Goal: Task Accomplishment & Management: Use online tool/utility

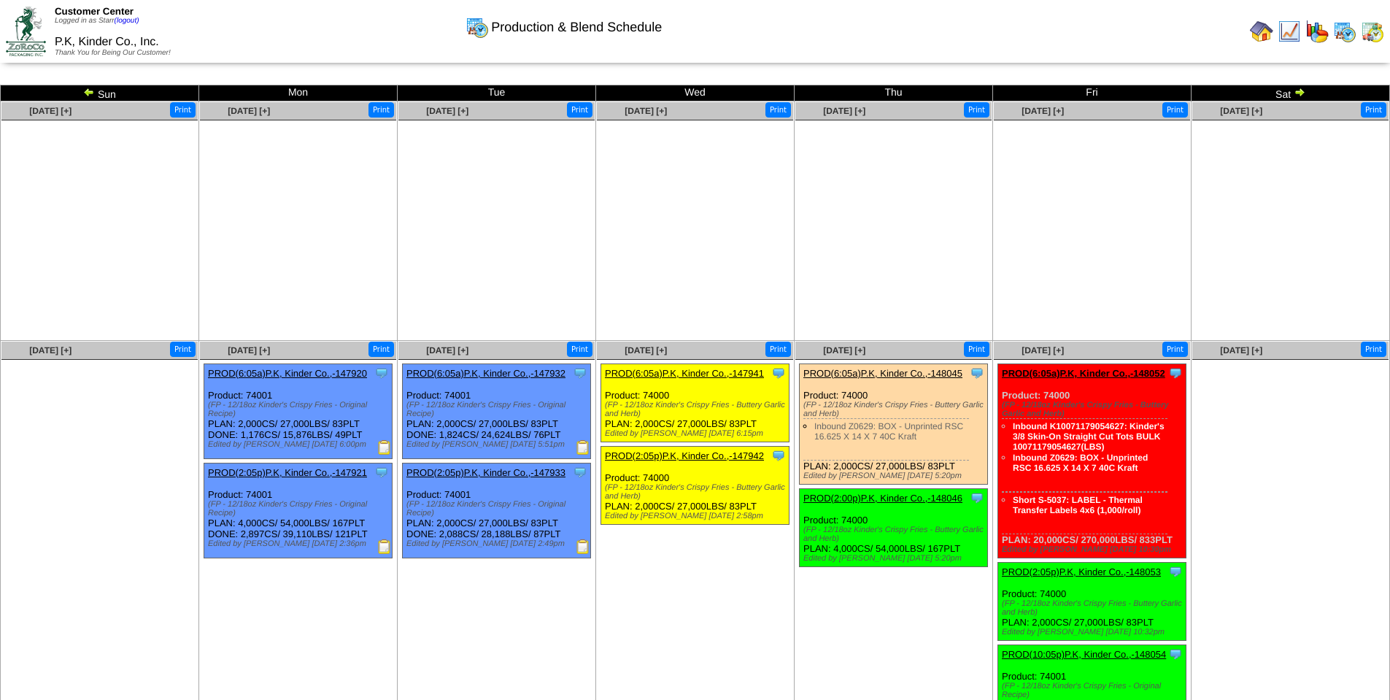
click at [580, 445] on img at bounding box center [583, 447] width 15 height 15
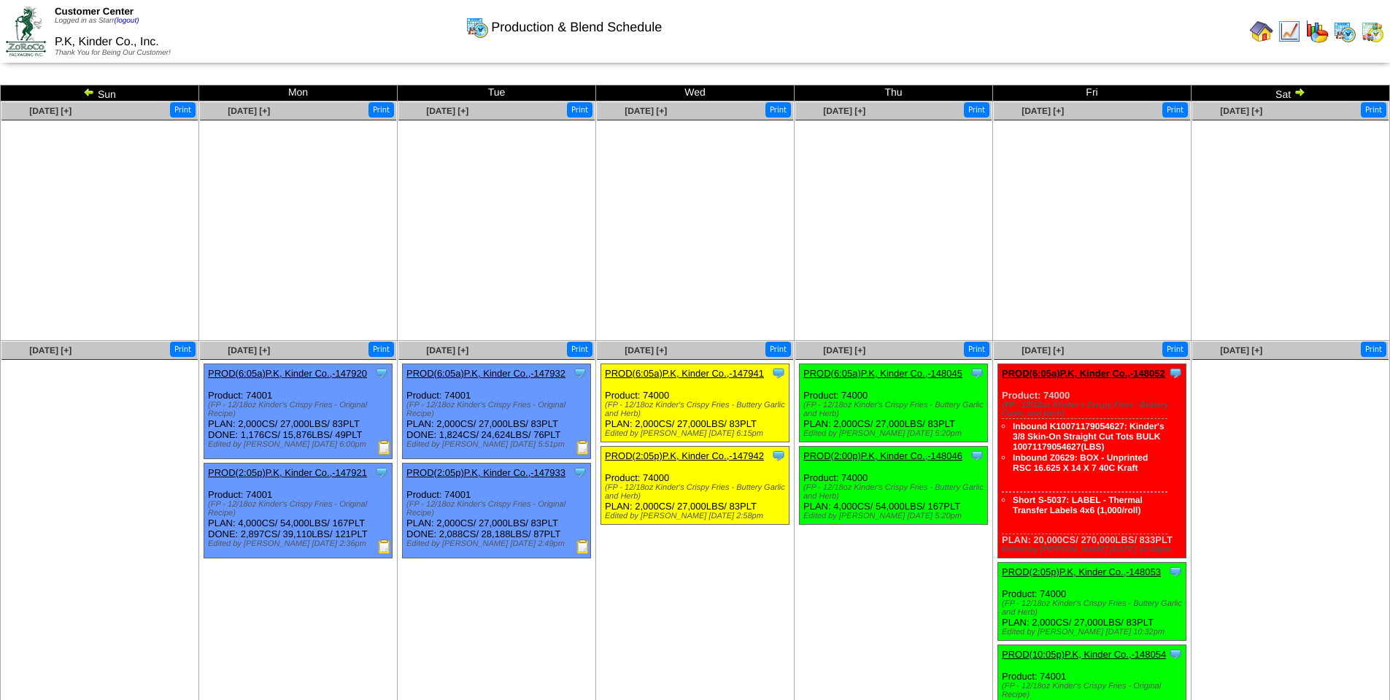
click at [584, 447] on img at bounding box center [583, 447] width 15 height 15
click at [580, 548] on img at bounding box center [583, 546] width 15 height 15
